Goal: Task Accomplishment & Management: Use online tool/utility

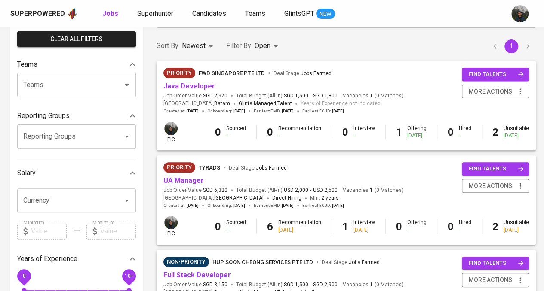
scroll to position [86, 0]
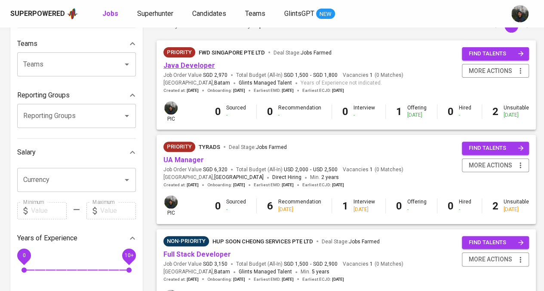
click at [197, 68] on link "Java Developer" at bounding box center [189, 65] width 52 height 8
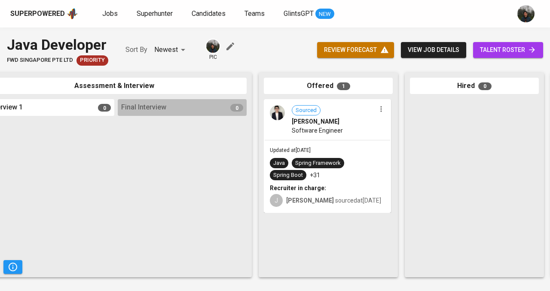
scroll to position [0, 325]
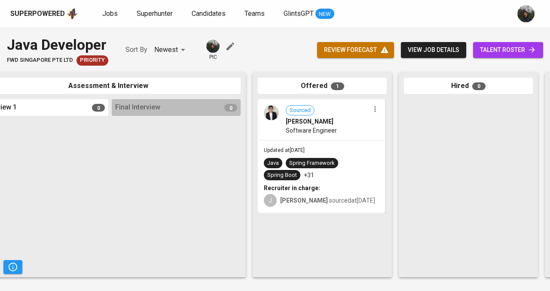
click at [376, 112] on icon "button" at bounding box center [375, 109] width 9 height 9
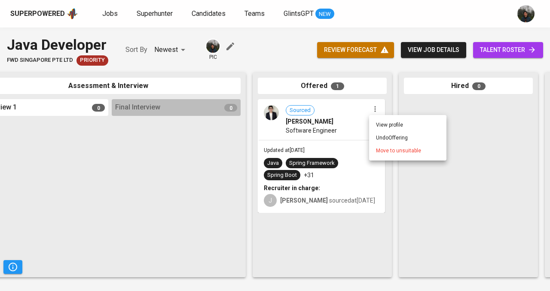
click at [392, 151] on span "Move to unsuitable" at bounding box center [398, 151] width 45 height 8
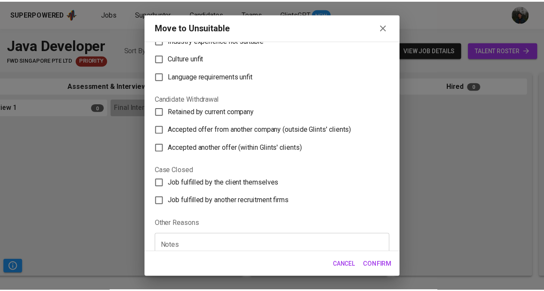
scroll to position [129, 0]
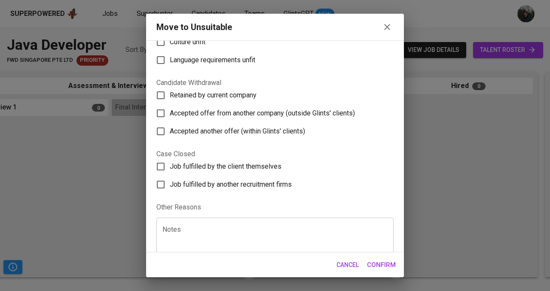
click at [225, 114] on span "Accepted offer from another company (outside Glints' clients)" at bounding box center [262, 113] width 185 height 10
click at [170, 114] on input "Accepted offer from another company (outside Glints' clients)" at bounding box center [161, 113] width 18 height 18
checkbox input "true"
click at [374, 263] on span "Confirm" at bounding box center [381, 265] width 29 height 11
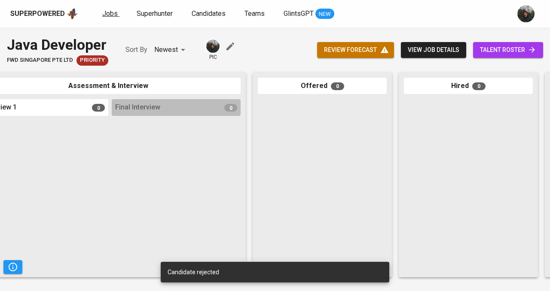
click at [102, 17] on span "Jobs" at bounding box center [109, 13] width 15 height 8
